Goal: Use online tool/utility

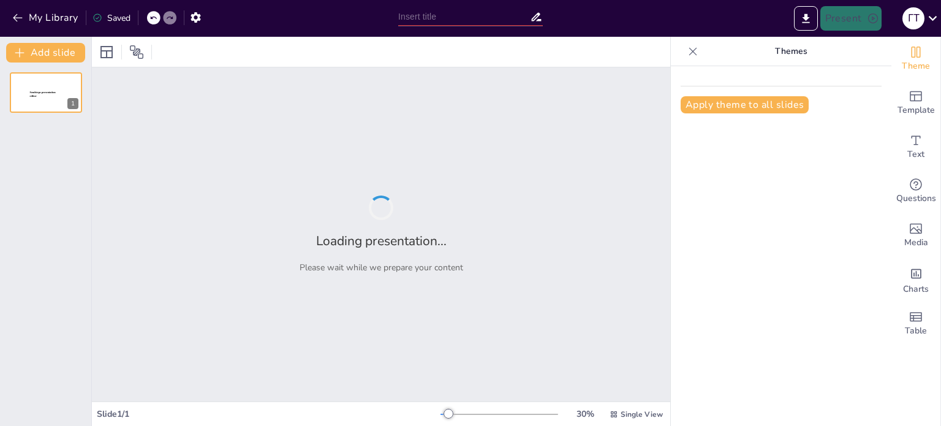
type input "Ситуації спілкувння"
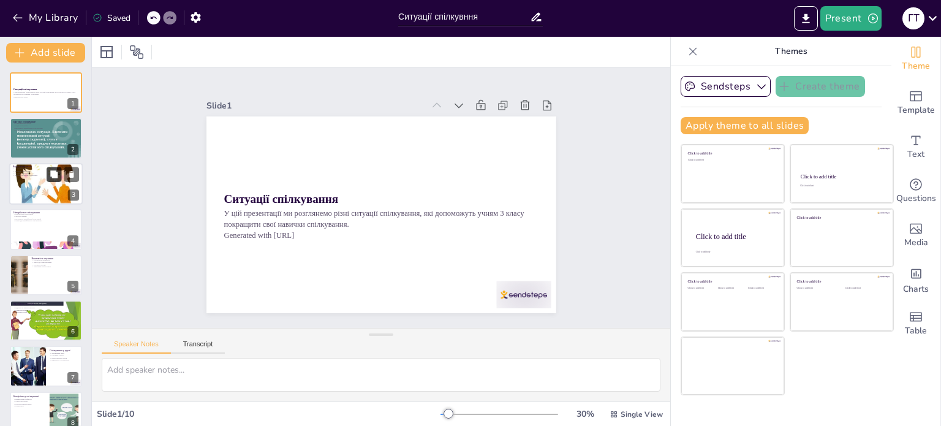
click at [53, 178] on icon at bounding box center [54, 174] width 9 height 9
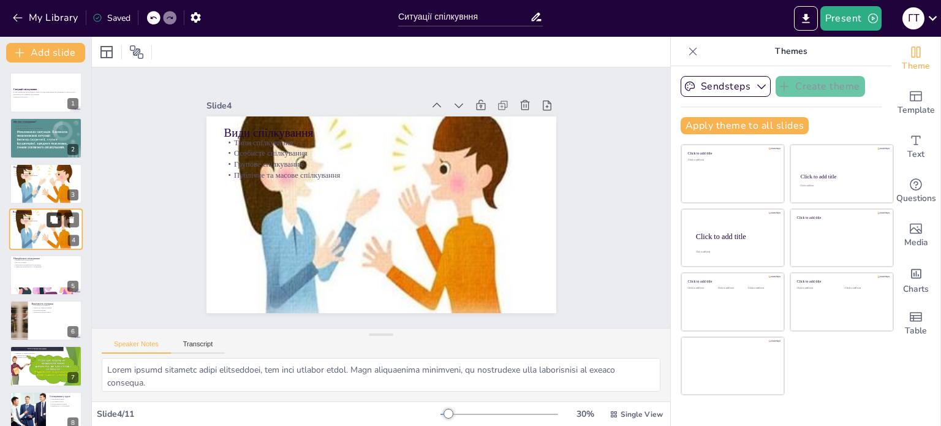
click at [55, 216] on icon at bounding box center [53, 219] width 7 height 7
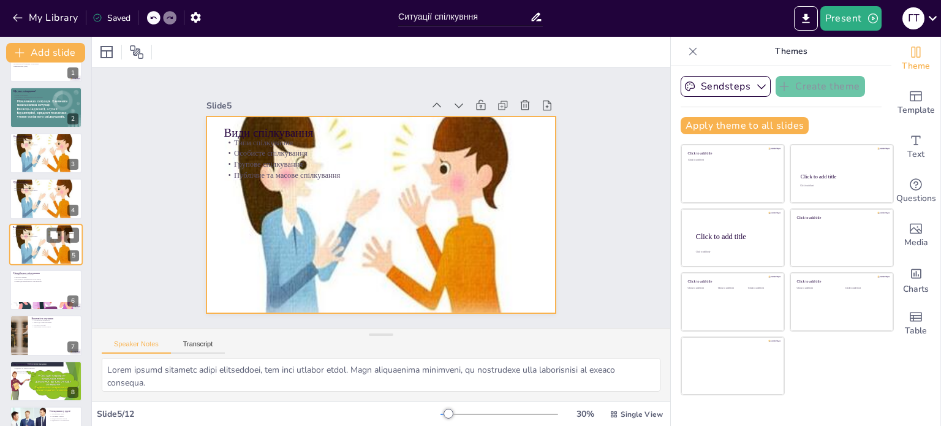
click at [53, 242] on div at bounding box center [45, 245] width 79 height 42
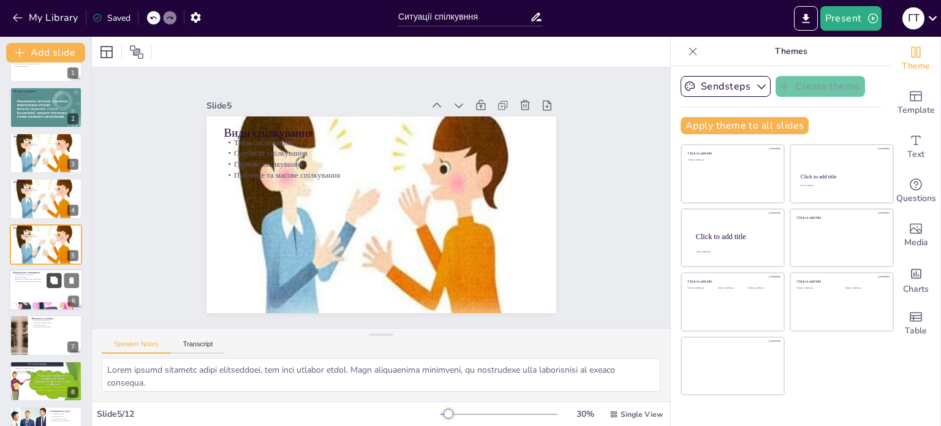
click at [47, 279] on button at bounding box center [54, 280] width 15 height 15
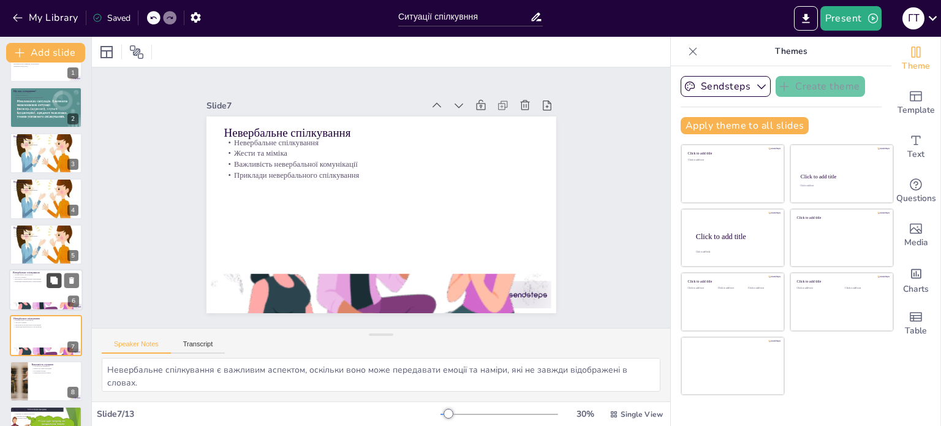
scroll to position [122, 0]
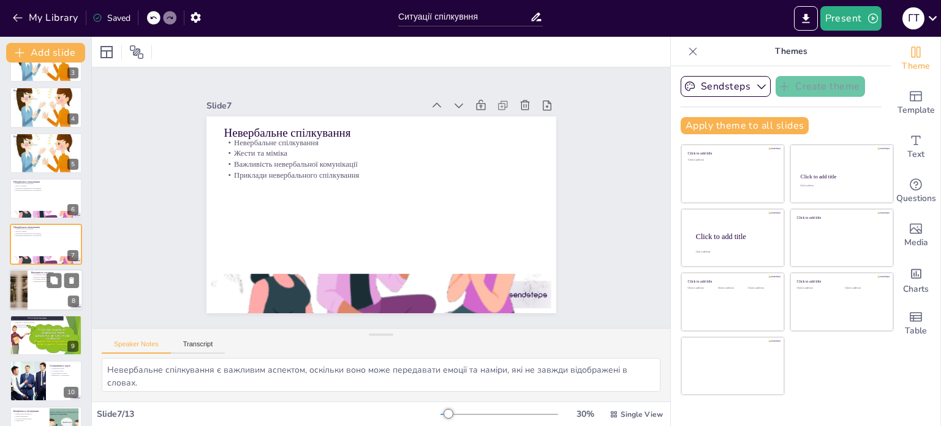
click at [41, 296] on div at bounding box center [46, 290] width 74 height 42
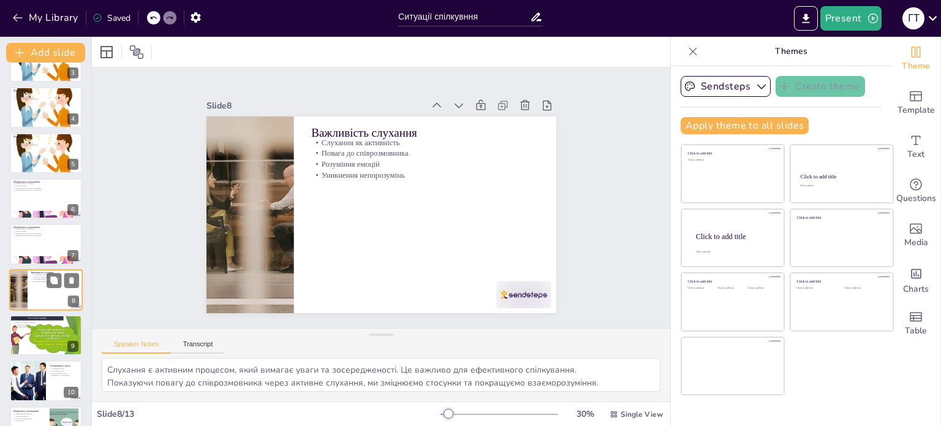
scroll to position [167, 0]
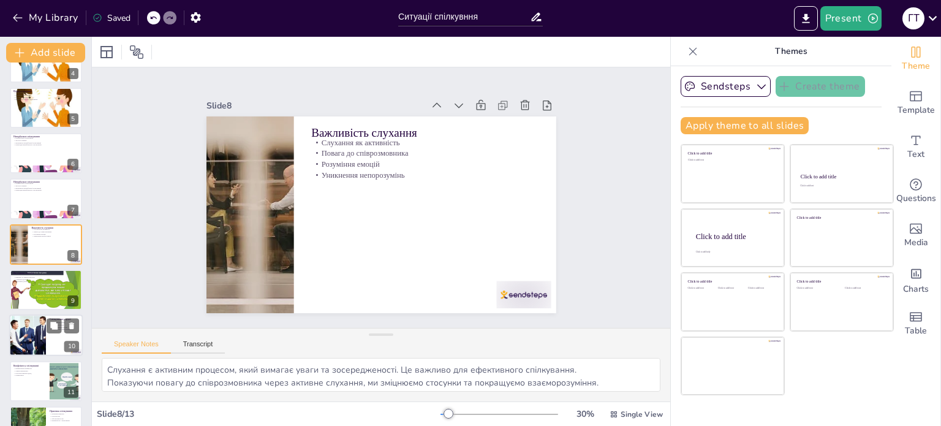
click at [37, 328] on div at bounding box center [27, 336] width 62 height 42
type textarea "Дотримання черги є важливим аспектом групового спілкування, оскільки це дозволя…"
